Goal: Information Seeking & Learning: Learn about a topic

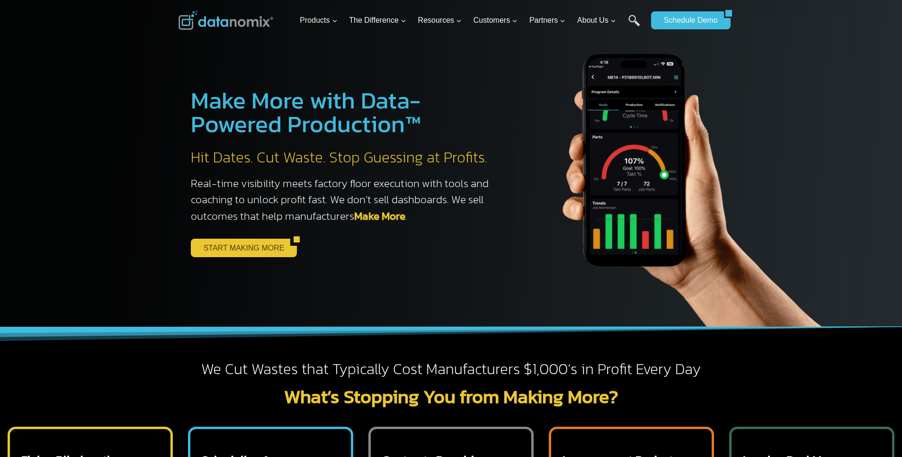
click at [223, 251] on link "START MAKING MORE" at bounding box center [241, 248] width 100 height 18
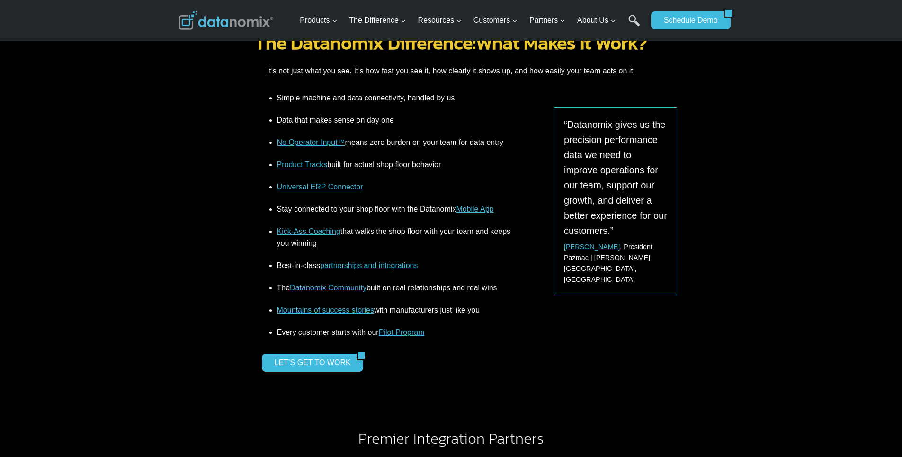
scroll to position [1279, 0]
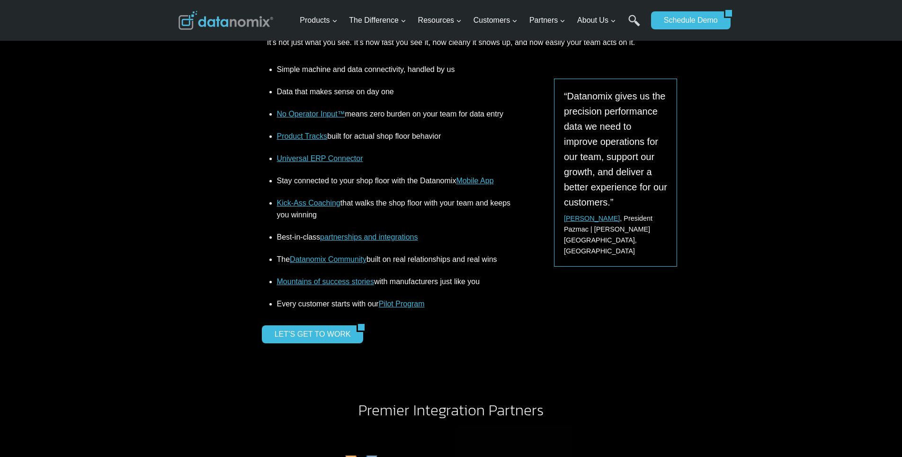
click at [373, 235] on link "partnerships and integrations" at bounding box center [369, 237] width 98 height 8
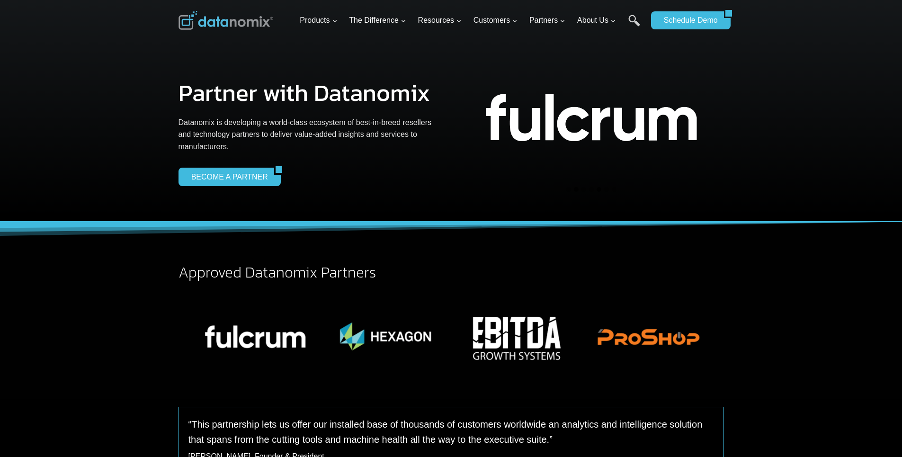
click at [598, 188] on button "Go to slide 5" at bounding box center [599, 189] width 5 height 5
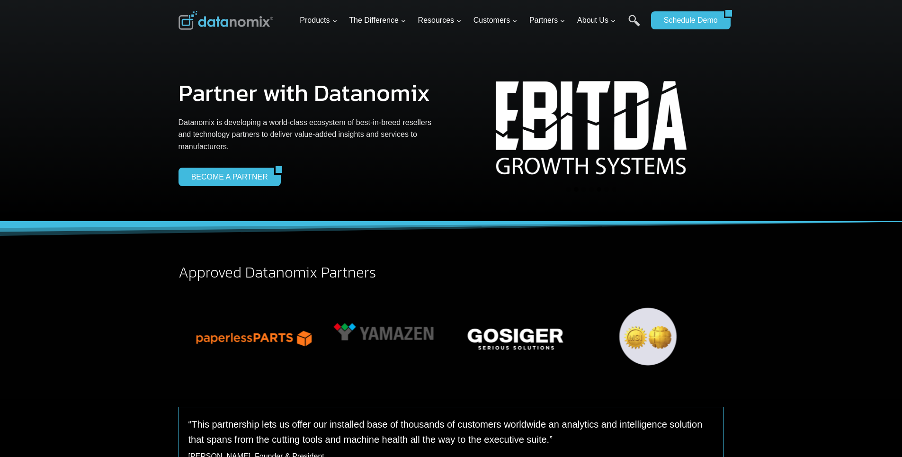
click at [577, 189] on button "Go to slide 2" at bounding box center [576, 189] width 5 height 5
